Goal: Information Seeking & Learning: Learn about a topic

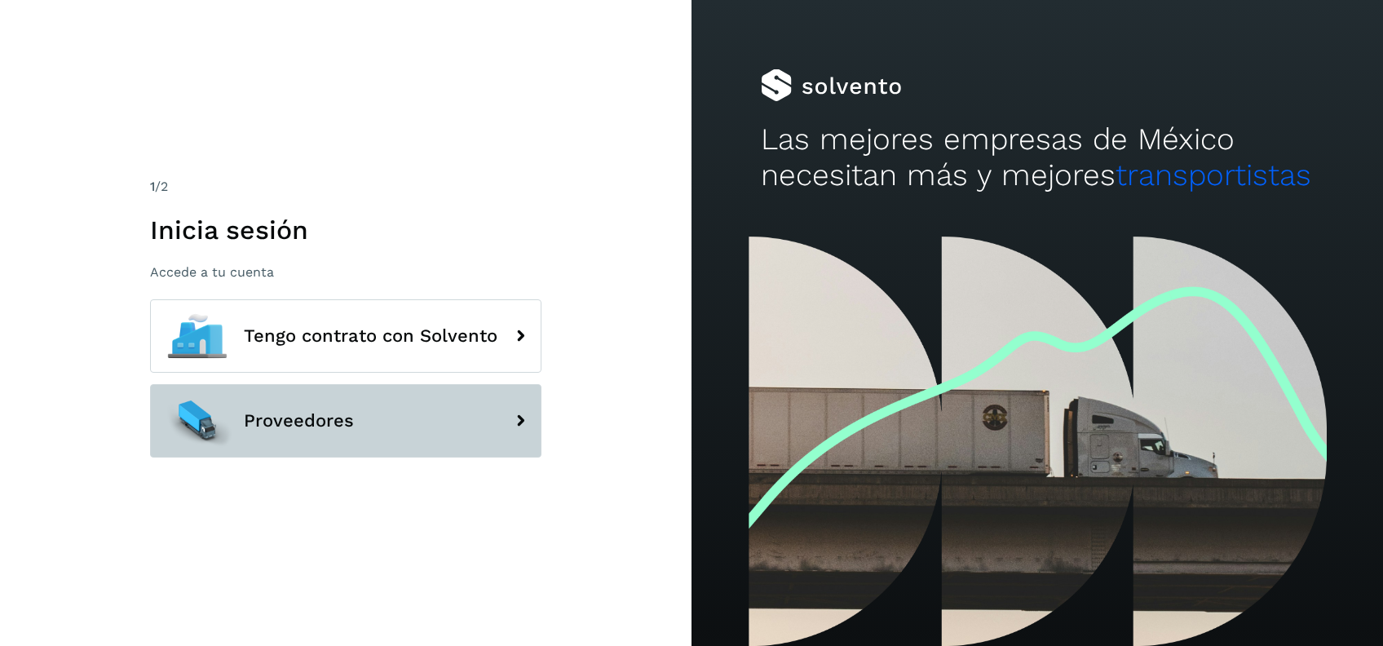
click at [360, 437] on button "Proveedores" at bounding box center [345, 420] width 391 height 73
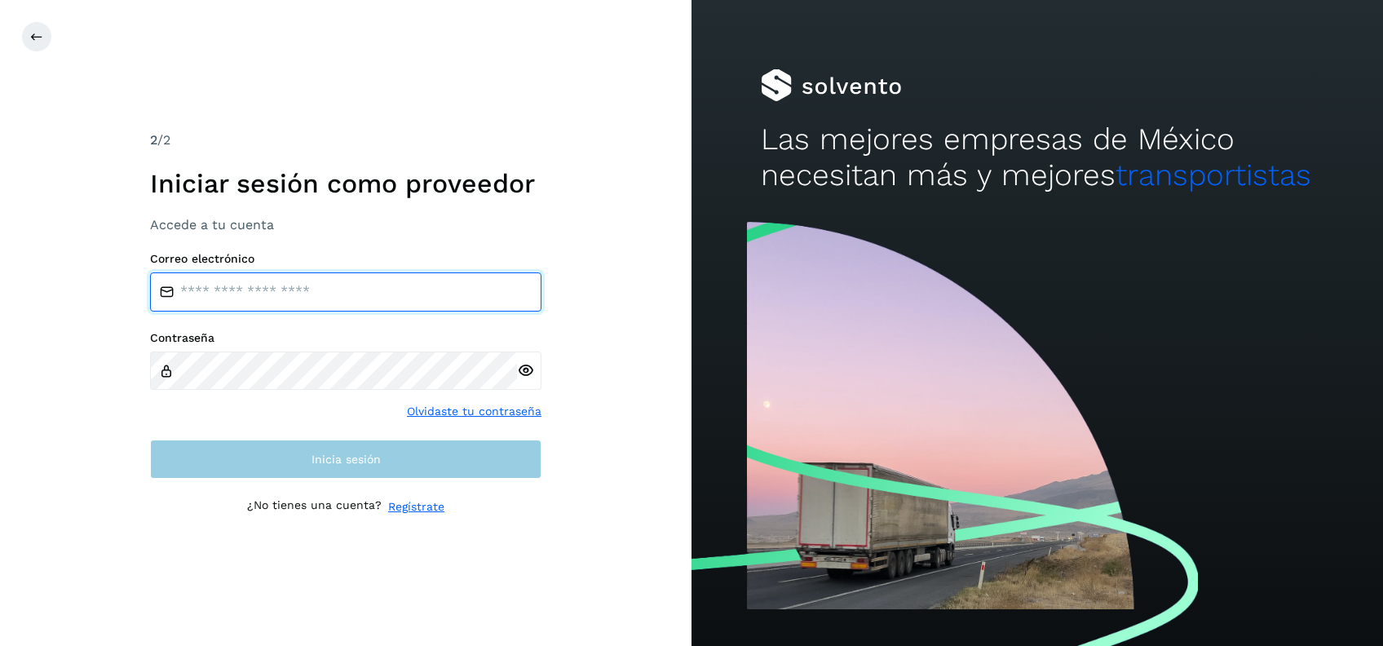
type input "**********"
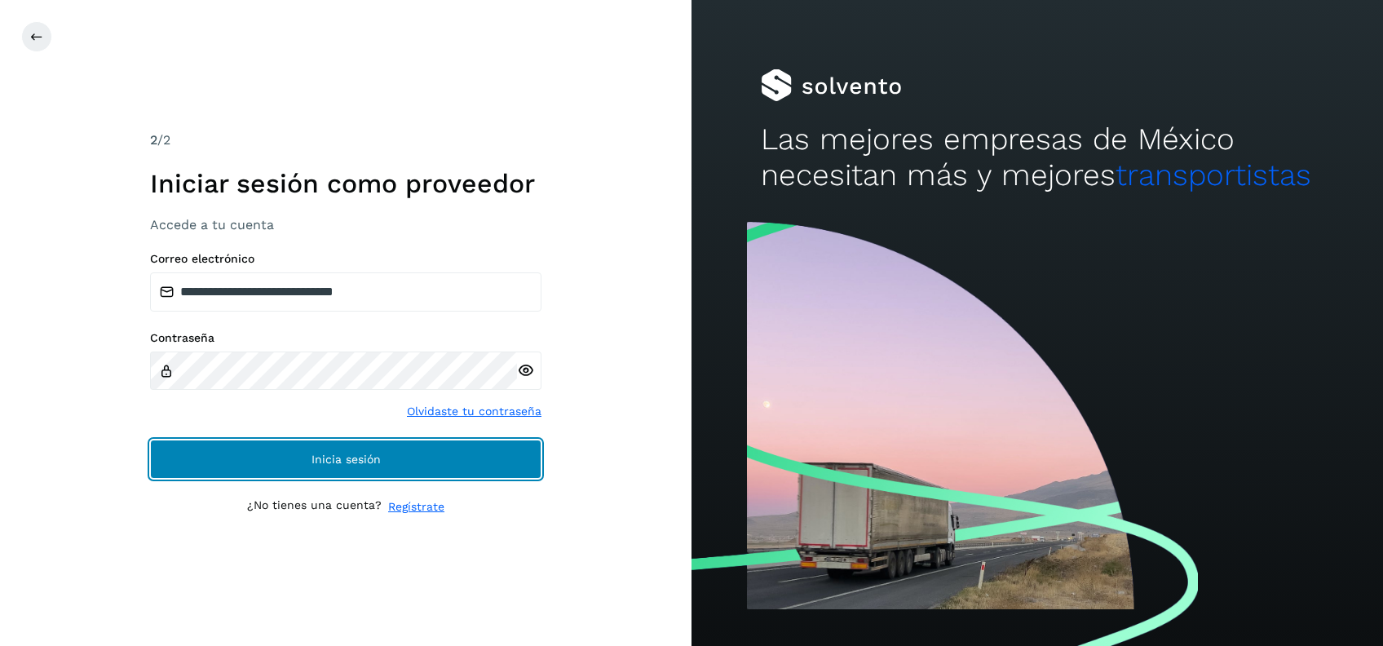
click at [338, 466] on button "Inicia sesión" at bounding box center [345, 459] width 391 height 39
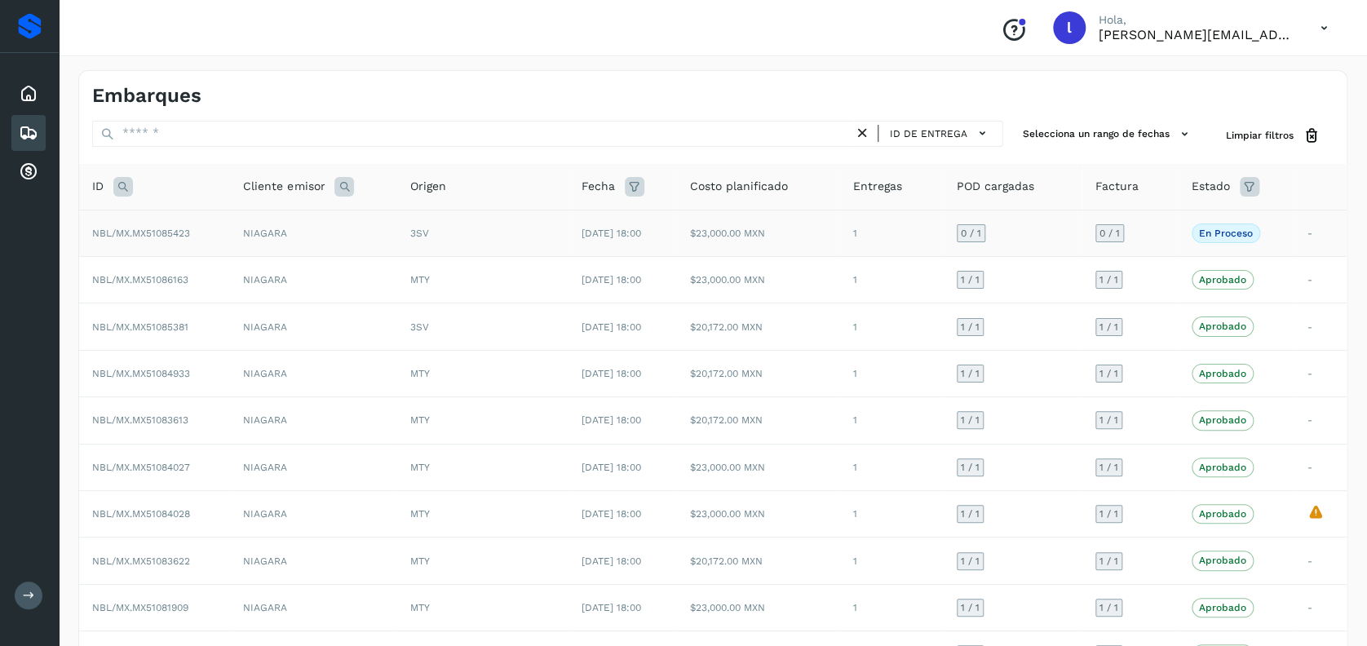
click at [335, 228] on td "NIAGARA" at bounding box center [313, 233] width 167 height 46
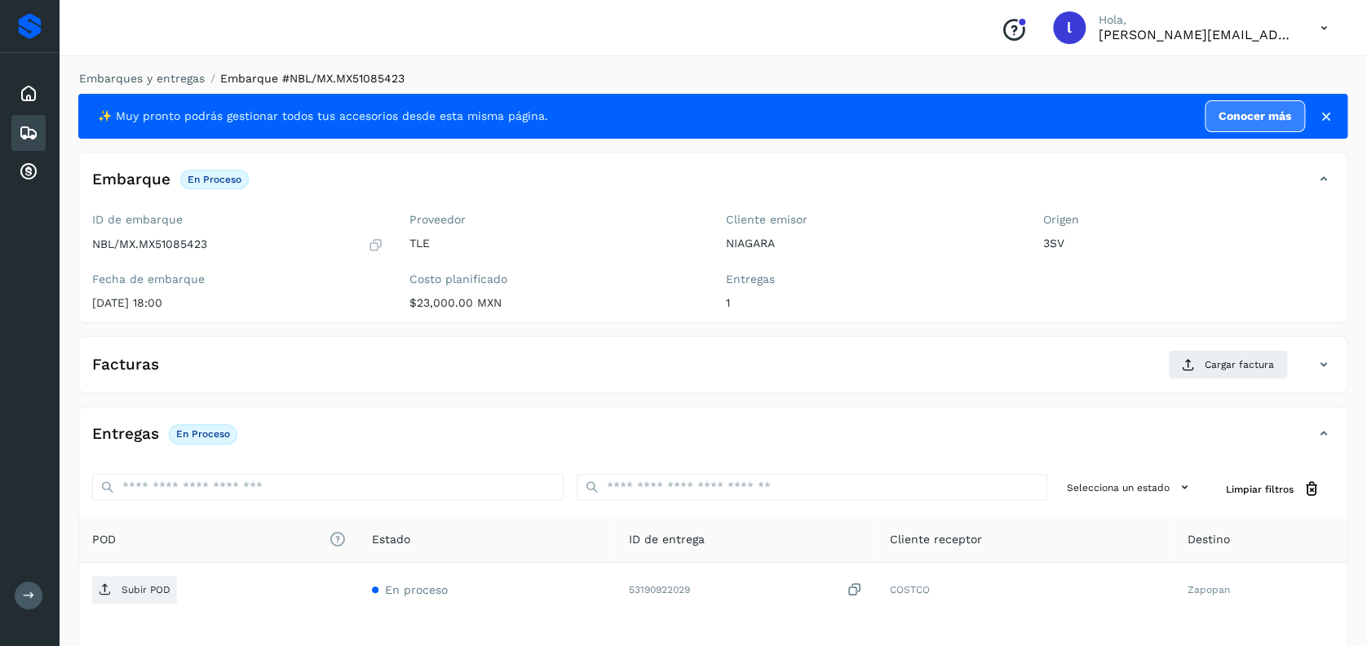
click at [19, 126] on icon at bounding box center [29, 133] width 20 height 20
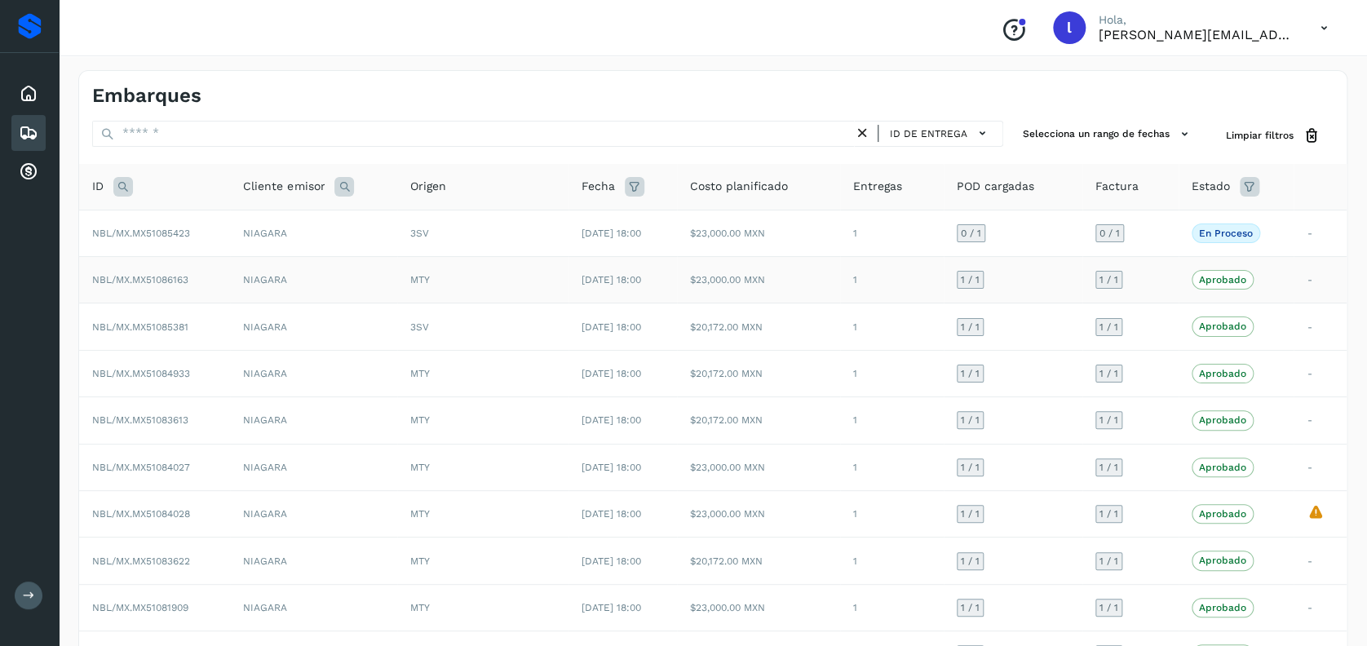
click at [315, 276] on td "NIAGARA" at bounding box center [313, 280] width 167 height 46
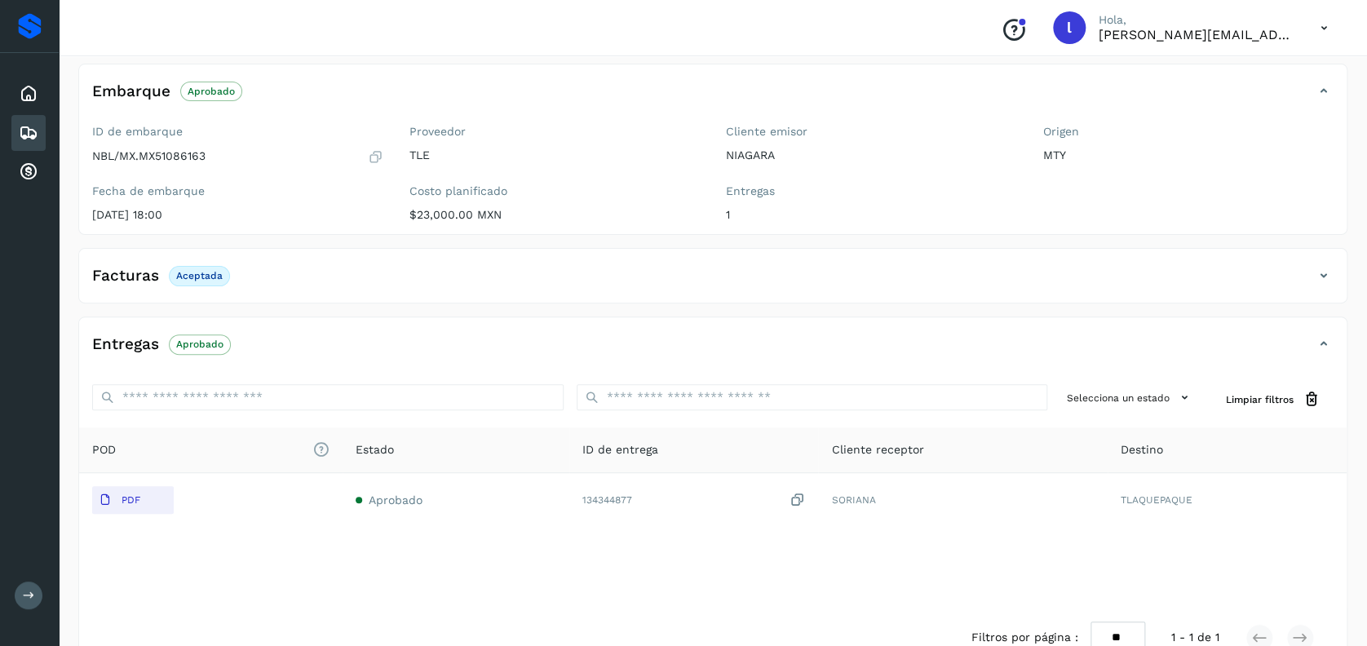
scroll to position [108, 0]
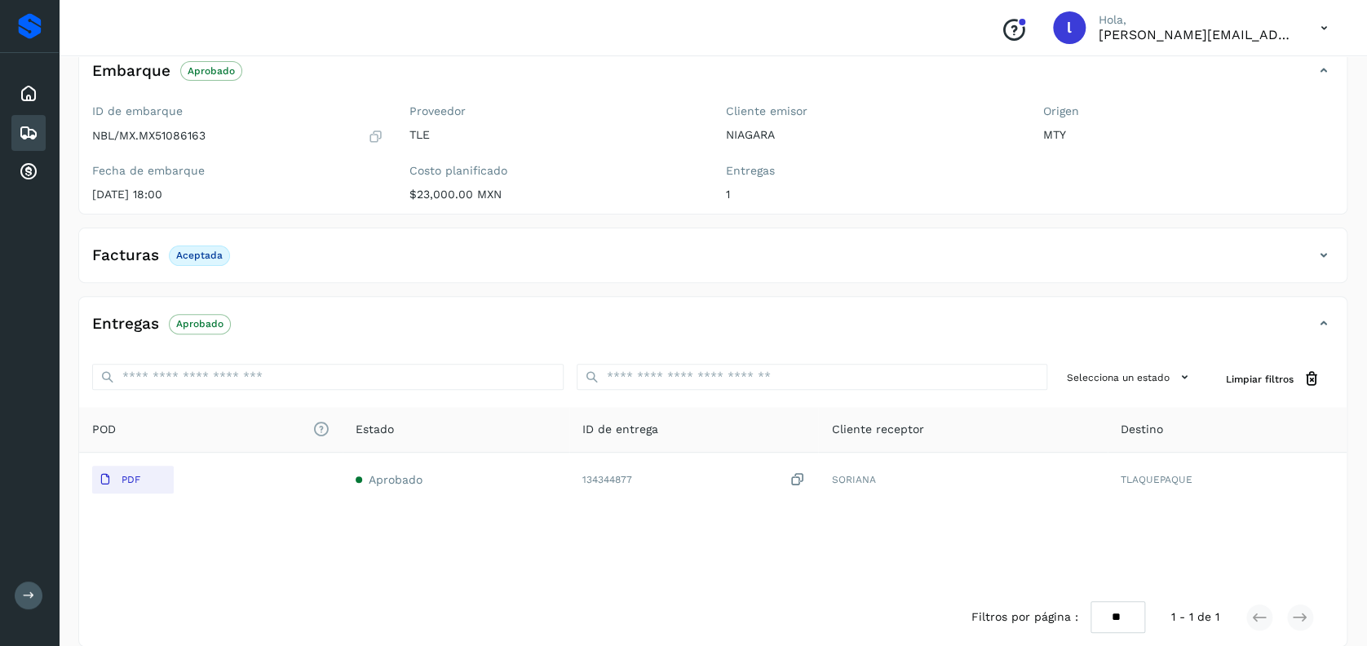
click at [26, 133] on icon at bounding box center [29, 133] width 20 height 20
